Goal: Transaction & Acquisition: Obtain resource

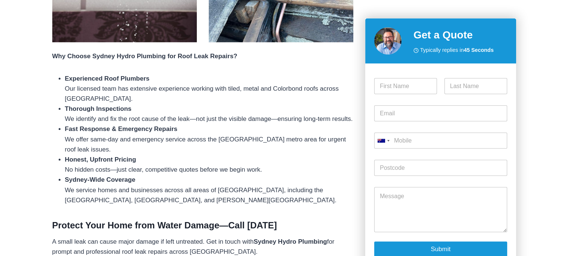
scroll to position [677, 0]
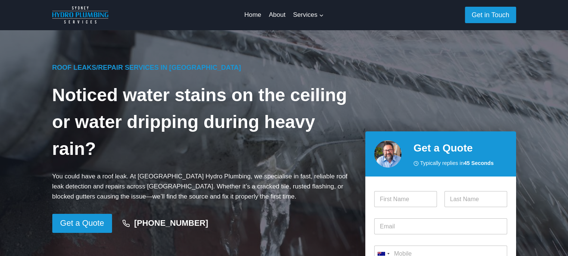
click at [0, 0] on link "Gas Fitting" at bounding box center [0, 0] width 0 height 0
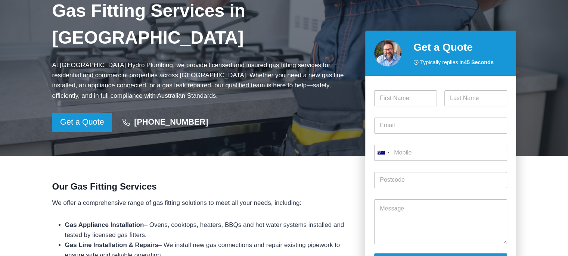
scroll to position [115, 0]
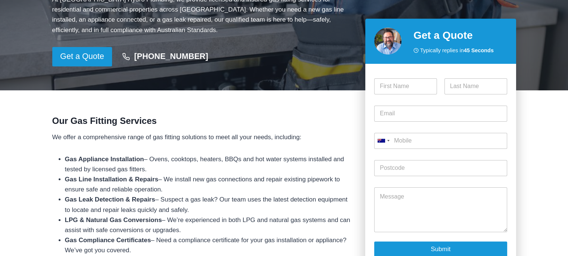
scroll to position [123, 0]
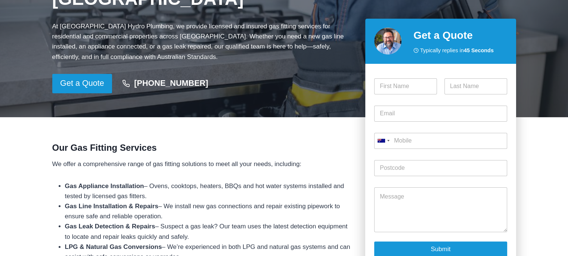
click at [492, 38] on h2 "Get a Quote" at bounding box center [460, 36] width 94 height 16
click at [458, 252] on button "Submit" at bounding box center [440, 248] width 132 height 15
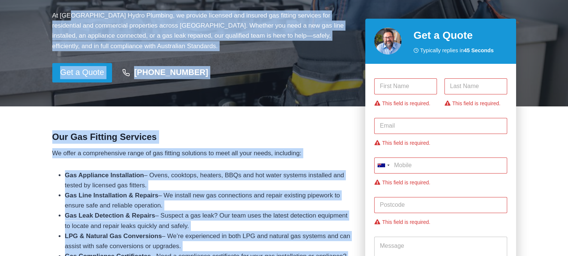
scroll to position [100, 0]
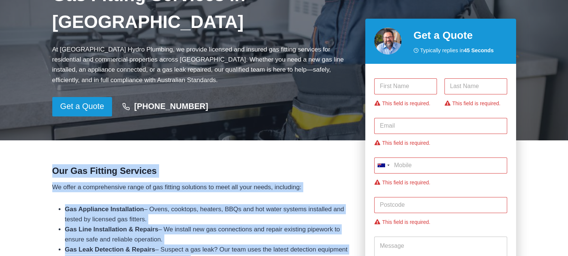
drag, startPoint x: 303, startPoint y: 216, endPoint x: 46, endPoint y: 135, distance: 269.1
copy div "Our Gas Fitting Services We offer a comprehensive range of gas fitting solution…"
